Goal: Use online tool/utility: Utilize a website feature to perform a specific function

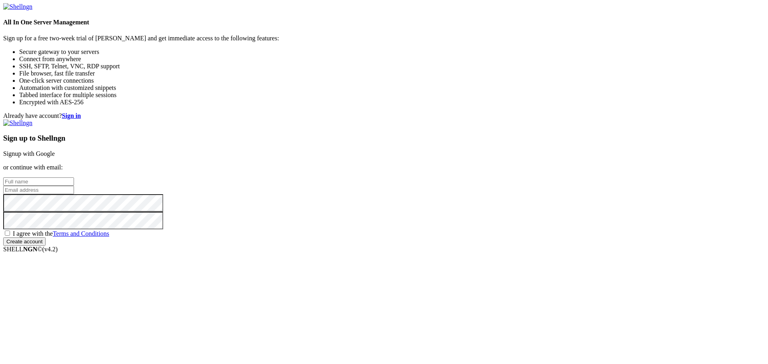
type input "server0"
click at [55, 150] on link "Signup with Google" at bounding box center [29, 153] width 52 height 7
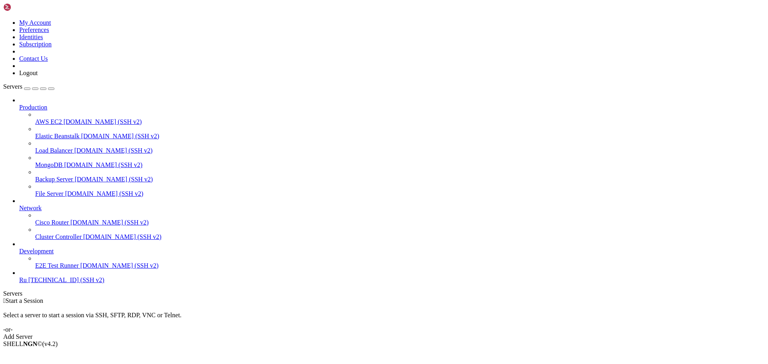
click at [42, 284] on span "[TECHNICAL_ID] (SSH v2)" at bounding box center [66, 280] width 76 height 7
click at [27, 284] on span "Ru" at bounding box center [23, 280] width 8 height 7
